Goal: Information Seeking & Learning: Find specific fact

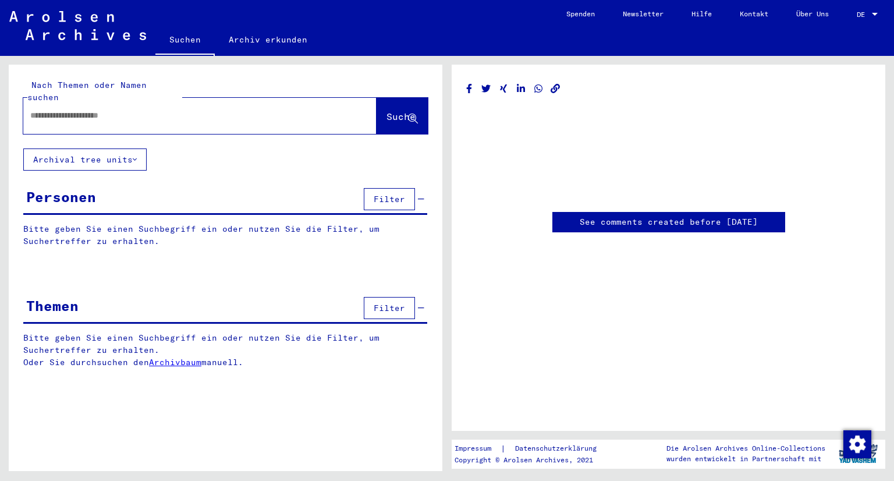
type input "*******"
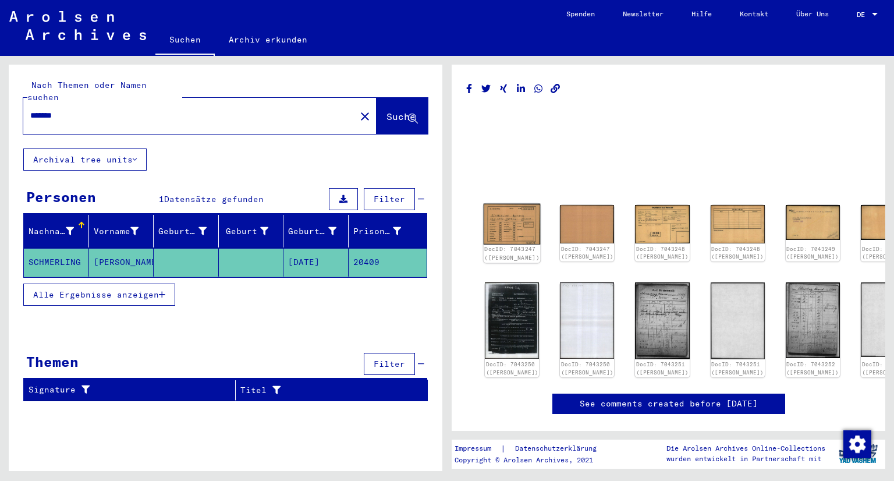
click at [508, 212] on img at bounding box center [512, 224] width 57 height 41
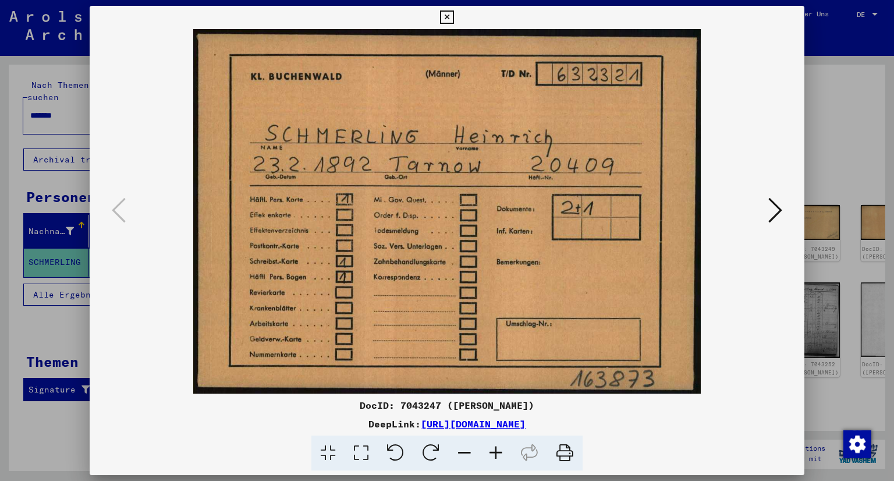
click at [768, 214] on icon at bounding box center [775, 210] width 14 height 28
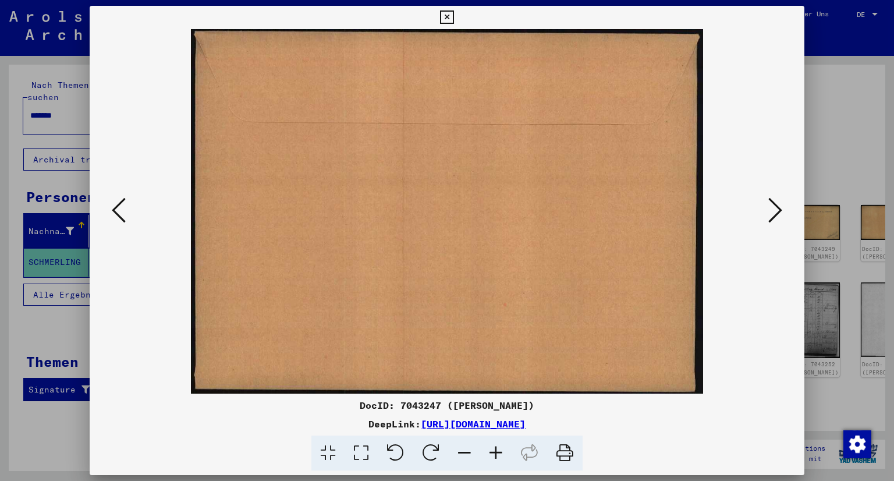
click at [770, 208] on icon at bounding box center [775, 210] width 14 height 28
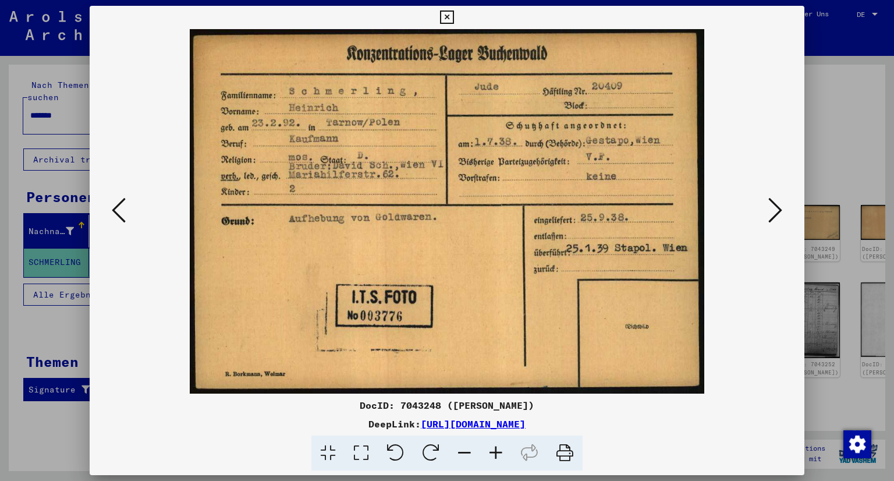
click at [770, 215] on icon at bounding box center [775, 210] width 14 height 28
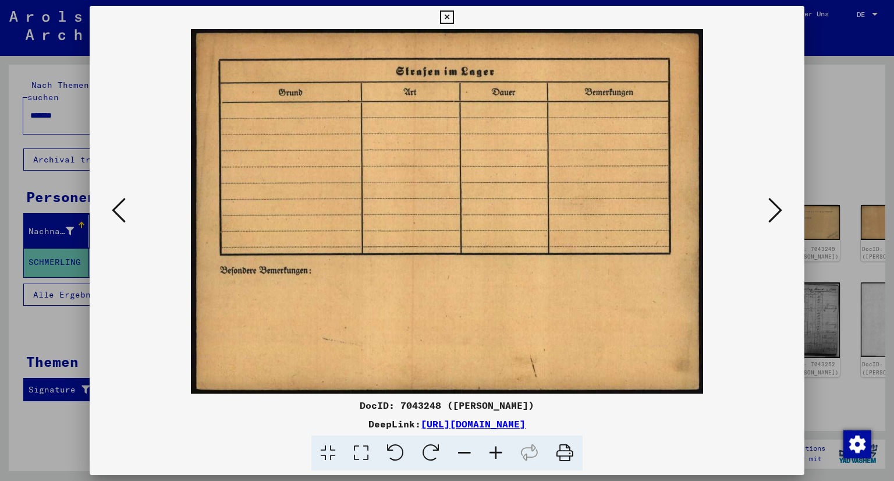
click at [770, 215] on icon at bounding box center [775, 210] width 14 height 28
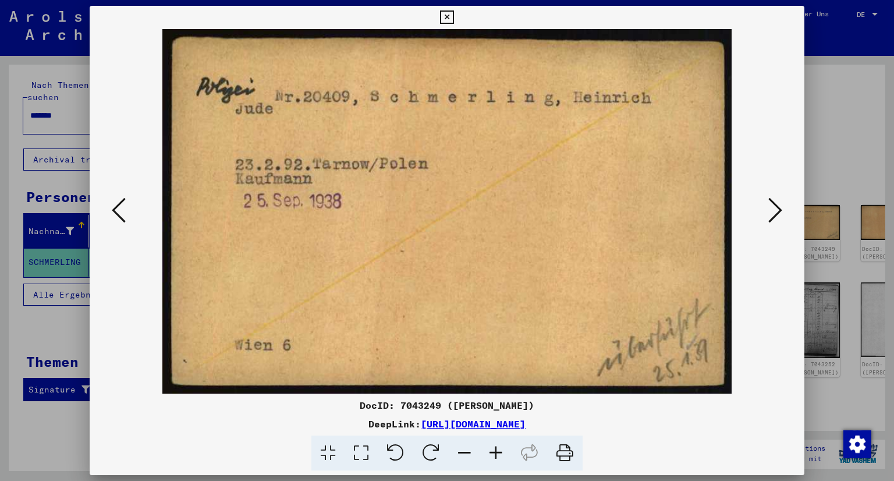
click at [770, 215] on icon at bounding box center [775, 210] width 14 height 28
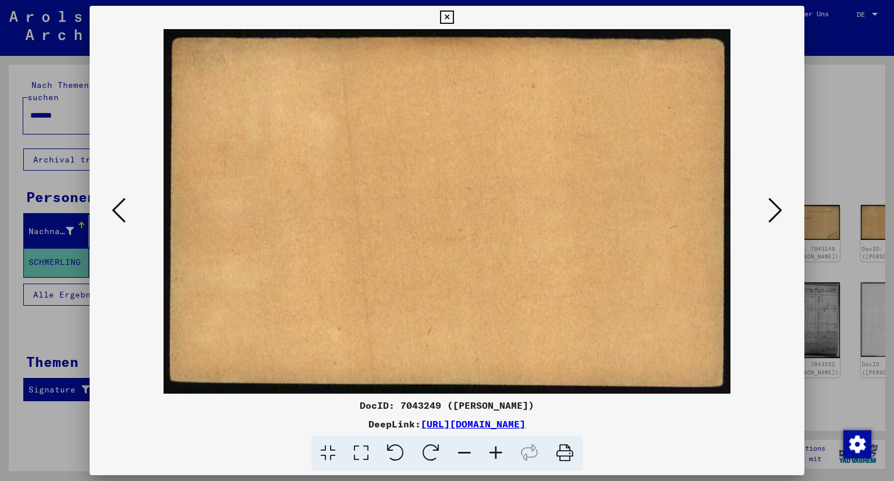
click at [770, 215] on icon at bounding box center [775, 210] width 14 height 28
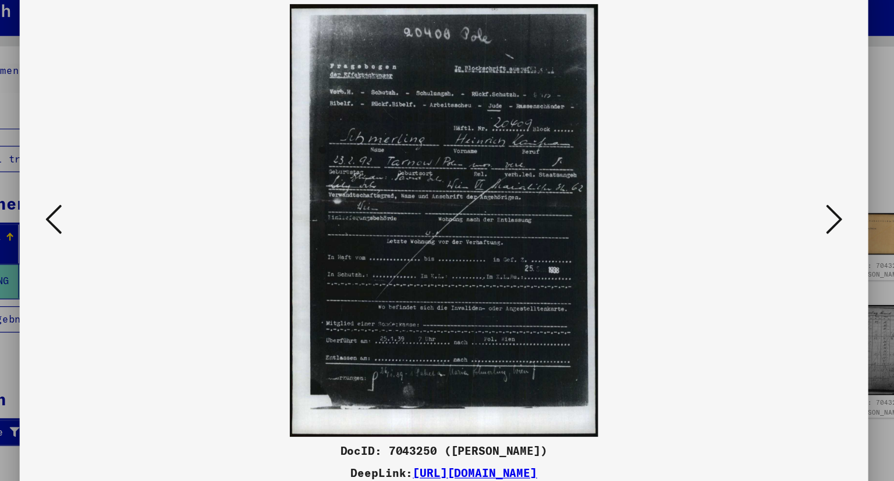
click at [780, 209] on icon at bounding box center [775, 210] width 14 height 28
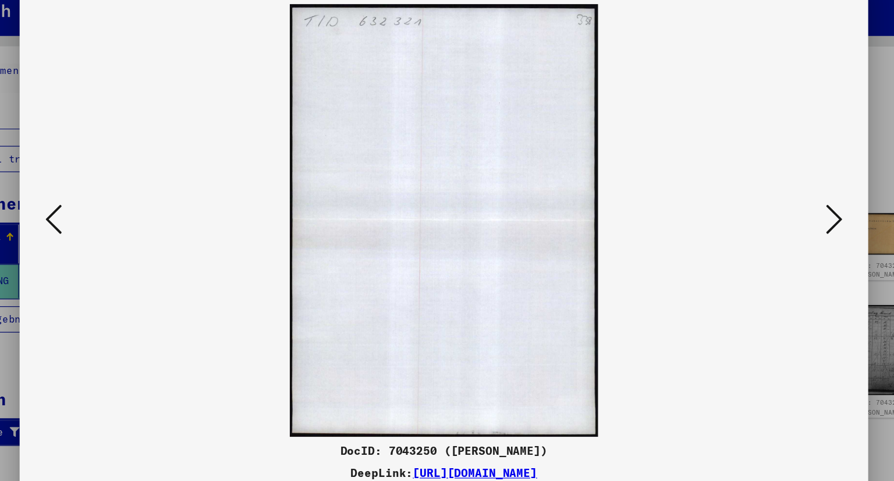
click at [780, 209] on icon at bounding box center [775, 210] width 14 height 28
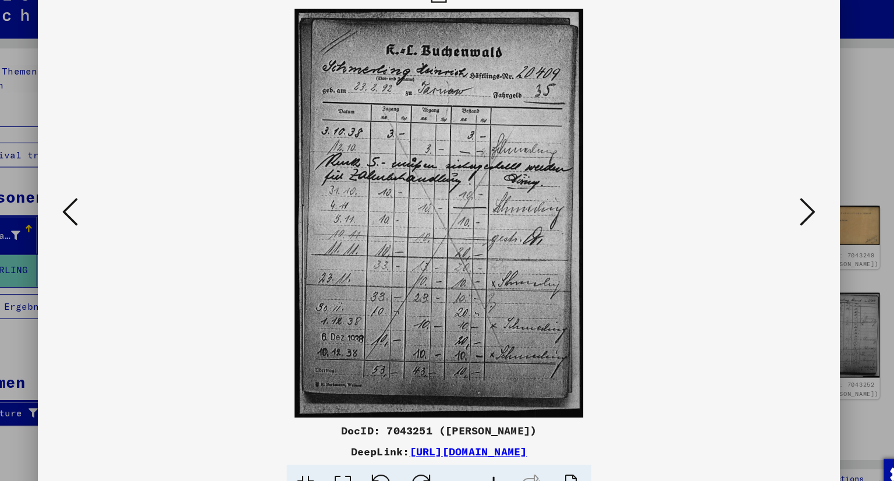
click at [765, 207] on button at bounding box center [775, 210] width 21 height 33
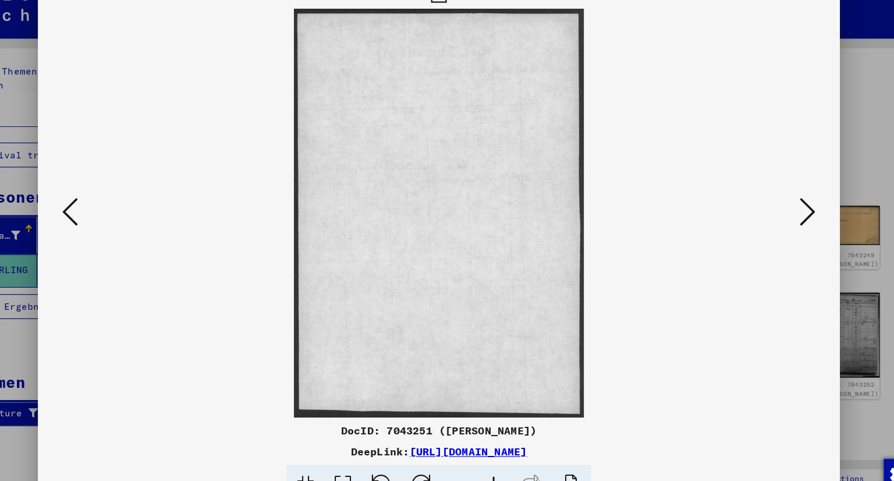
click at [112, 210] on icon at bounding box center [119, 210] width 14 height 28
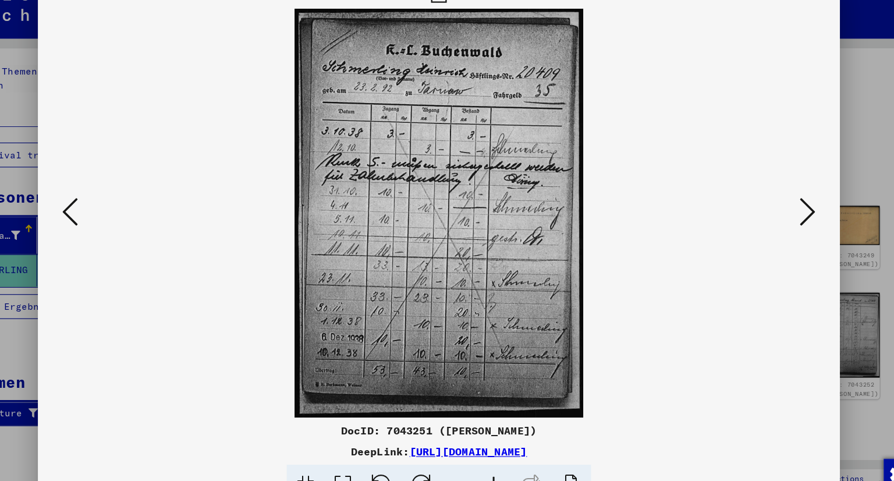
click at [774, 204] on icon at bounding box center [775, 210] width 14 height 28
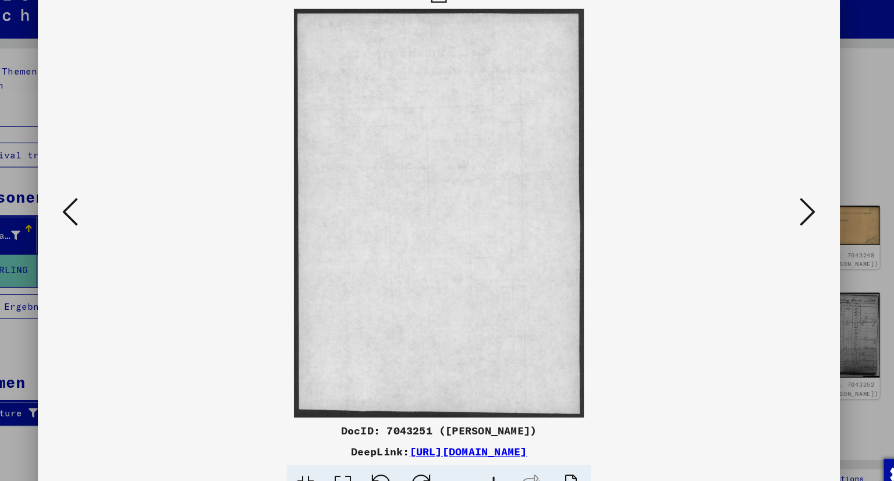
click at [774, 204] on icon at bounding box center [775, 210] width 14 height 28
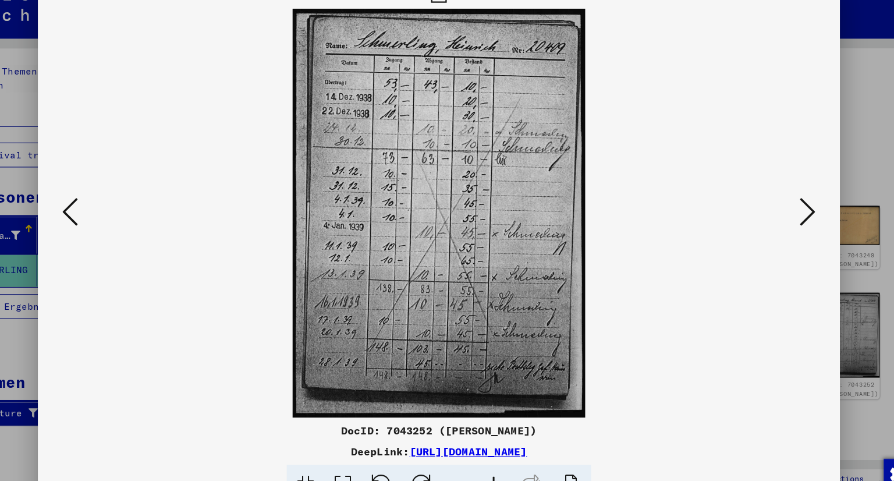
click at [774, 207] on icon at bounding box center [775, 210] width 14 height 28
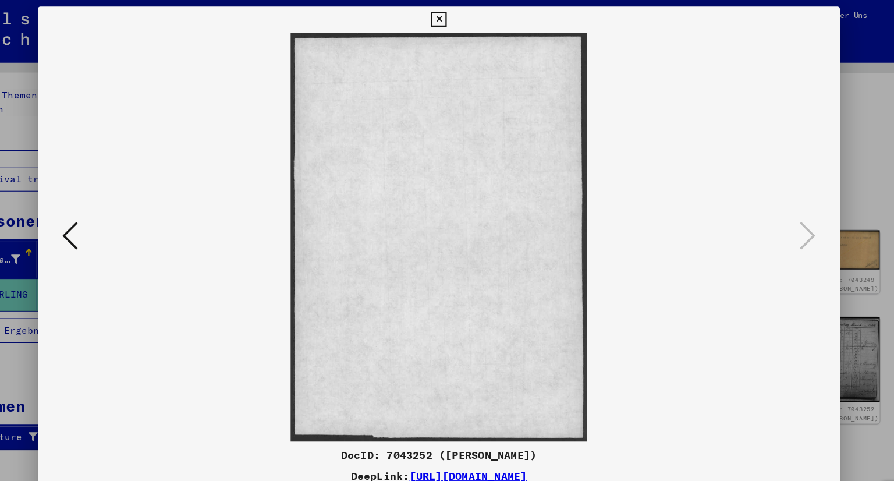
click at [442, 16] on icon at bounding box center [446, 17] width 13 height 14
